Goal: Information Seeking & Learning: Learn about a topic

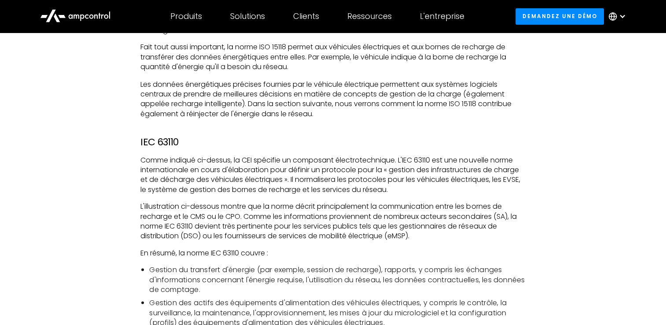
scroll to position [1628, 0]
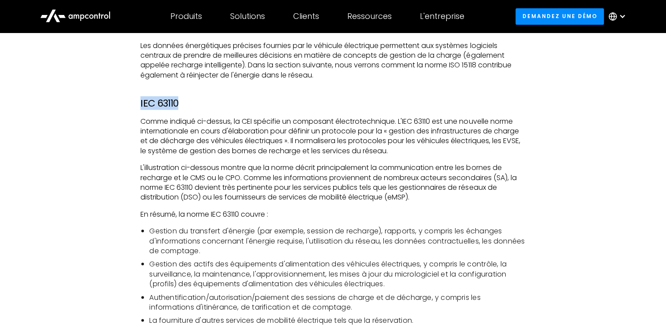
drag, startPoint x: 186, startPoint y: 99, endPoint x: 126, endPoint y: 101, distance: 59.4
click at [126, 101] on div "Les véhicules électriques ont pour but de devenir plus propres et plus écologiq…" at bounding box center [332, 212] width 603 height 2490
copy h3 "IEC 63110"
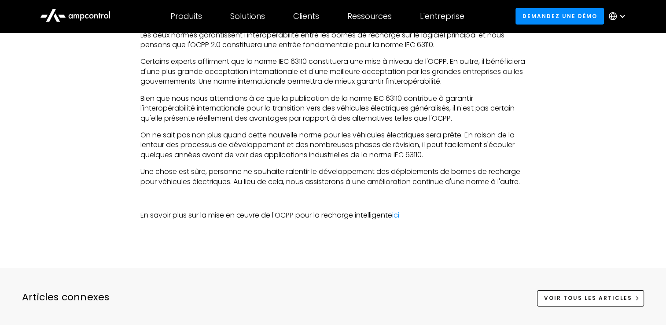
scroll to position [2860, 0]
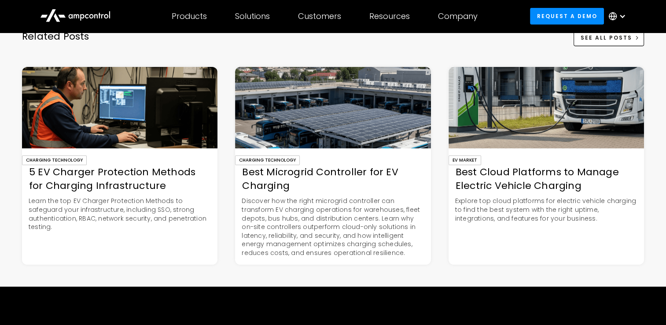
scroll to position [2772, 0]
